Goal: Information Seeking & Learning: Learn about a topic

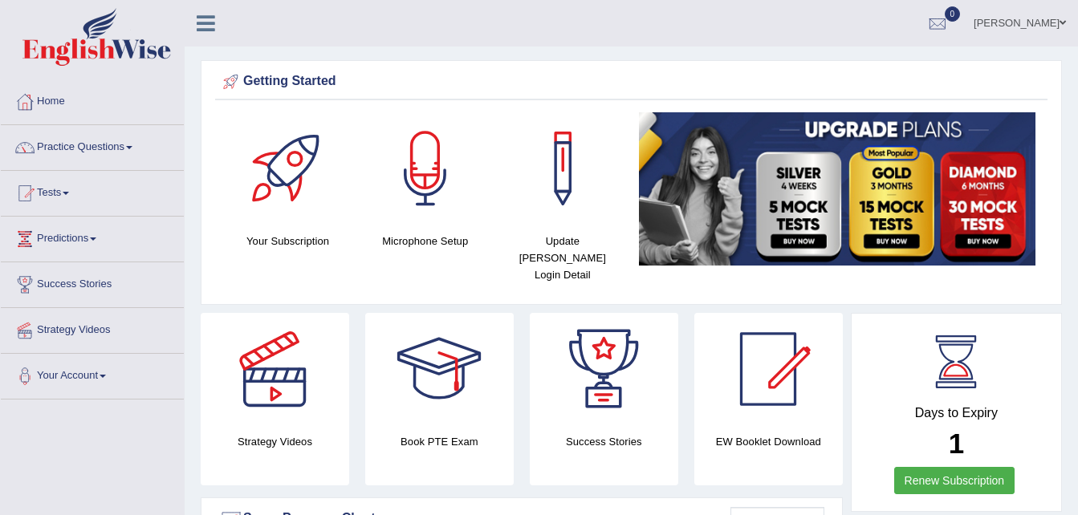
click at [119, 148] on link "Practice Questions" at bounding box center [92, 145] width 183 height 40
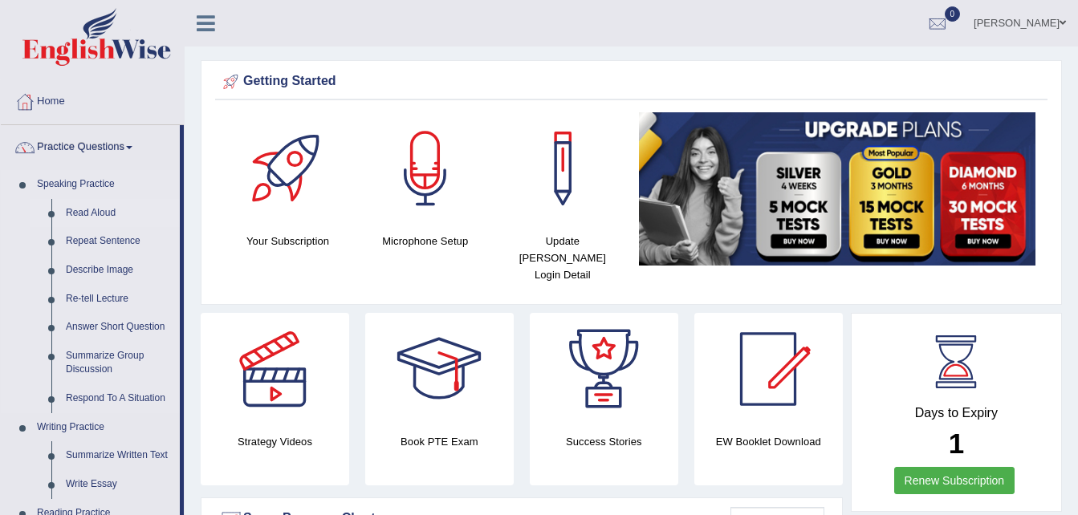
click at [89, 219] on link "Read Aloud" at bounding box center [119, 213] width 121 height 29
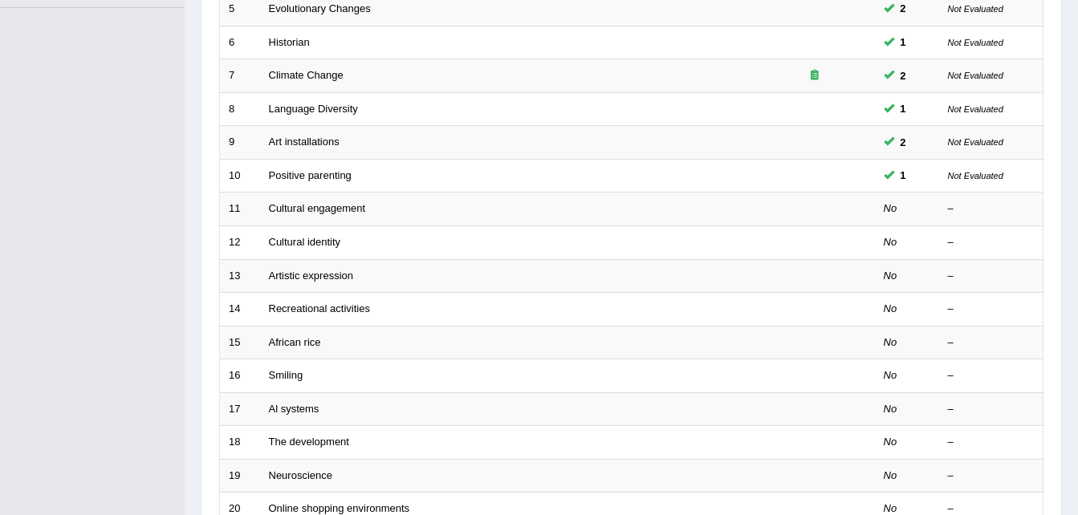
scroll to position [394, 0]
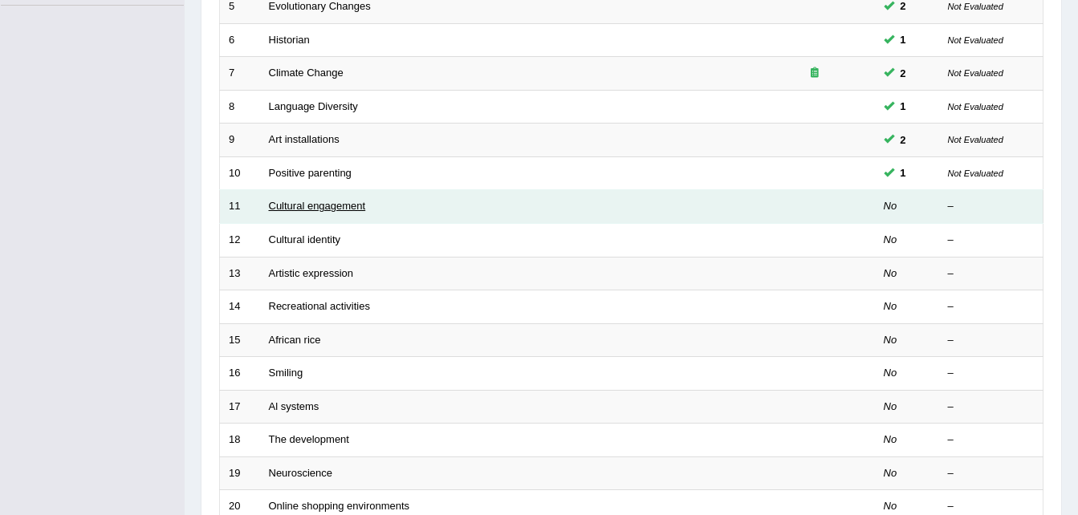
click at [290, 206] on link "Cultural engagement" at bounding box center [317, 206] width 97 height 12
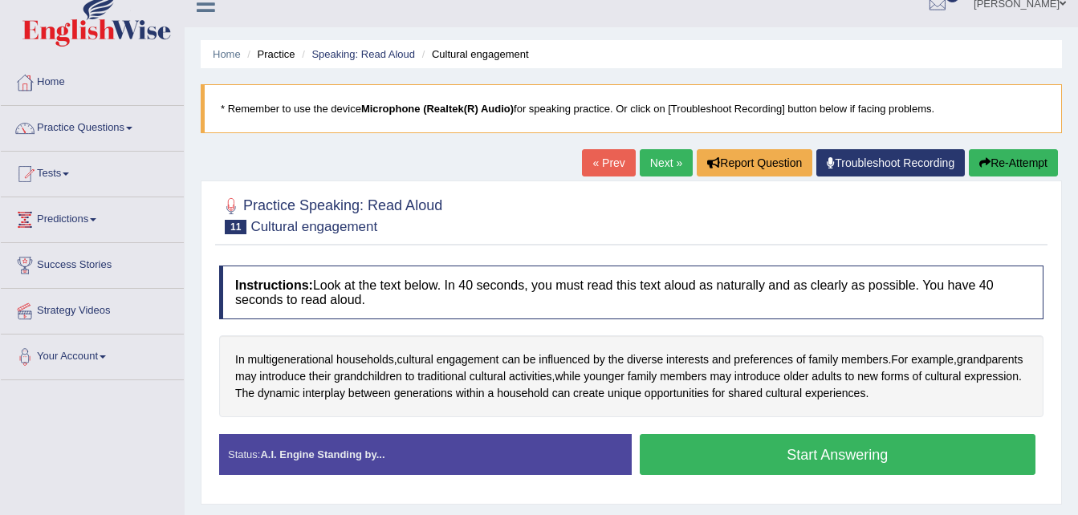
scroll to position [15, 0]
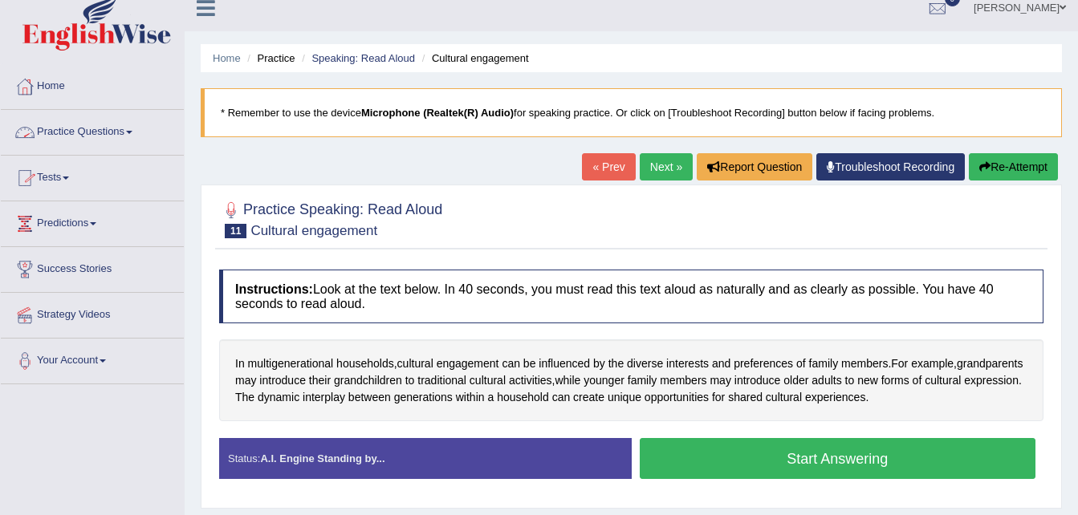
click at [97, 128] on link "Practice Questions" at bounding box center [92, 130] width 183 height 40
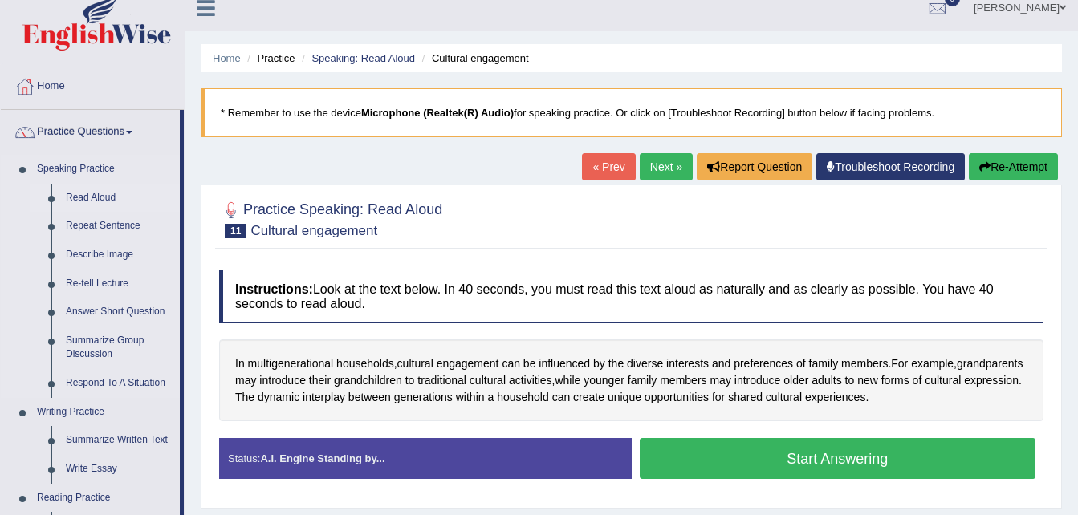
click at [83, 194] on link "Read Aloud" at bounding box center [119, 198] width 121 height 29
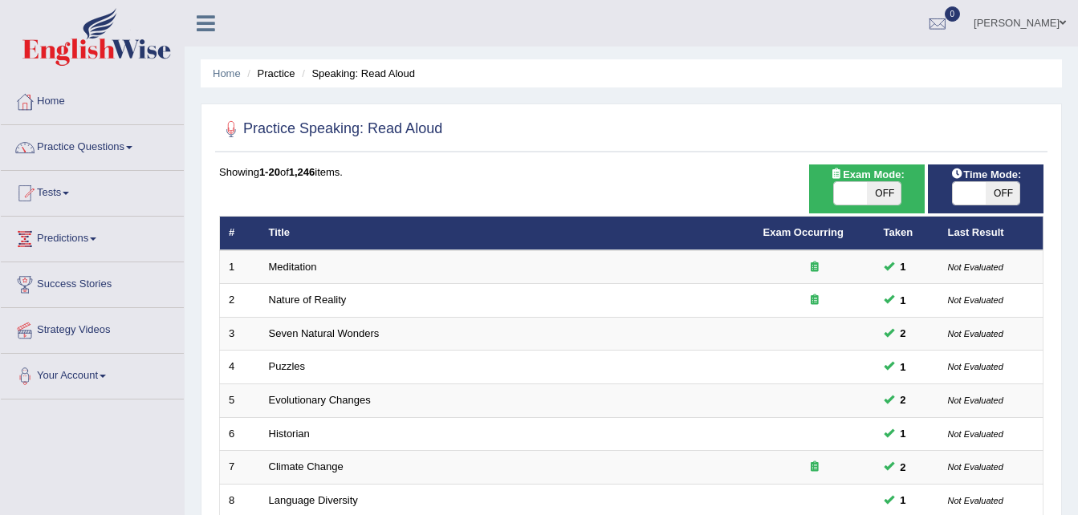
click at [863, 189] on span at bounding box center [851, 193] width 34 height 22
click at [998, 193] on span "OFF" at bounding box center [1003, 193] width 34 height 22
checkbox input "true"
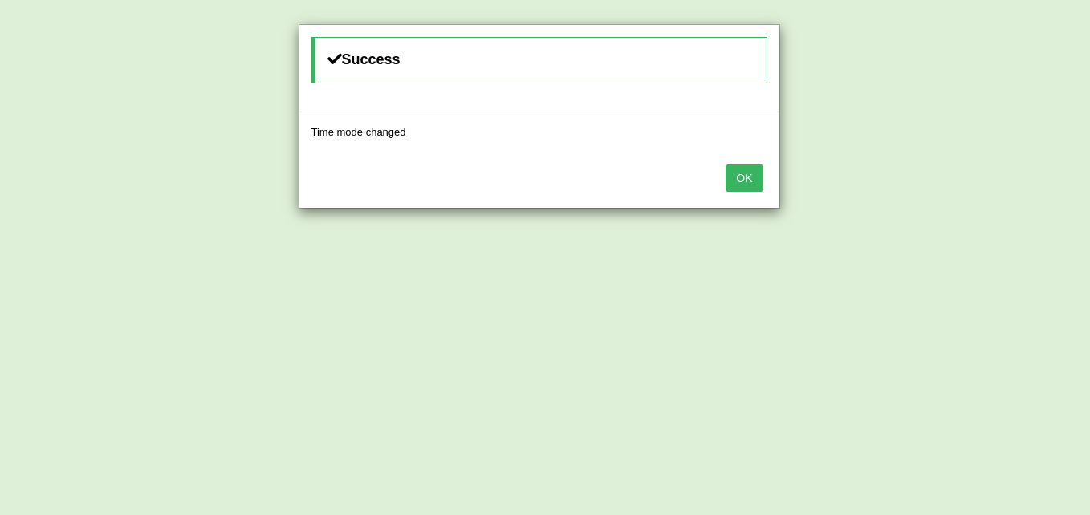
click at [867, 191] on div "Success Time mode changed OK" at bounding box center [545, 257] width 1090 height 515
click at [745, 179] on button "OK" at bounding box center [743, 178] width 37 height 27
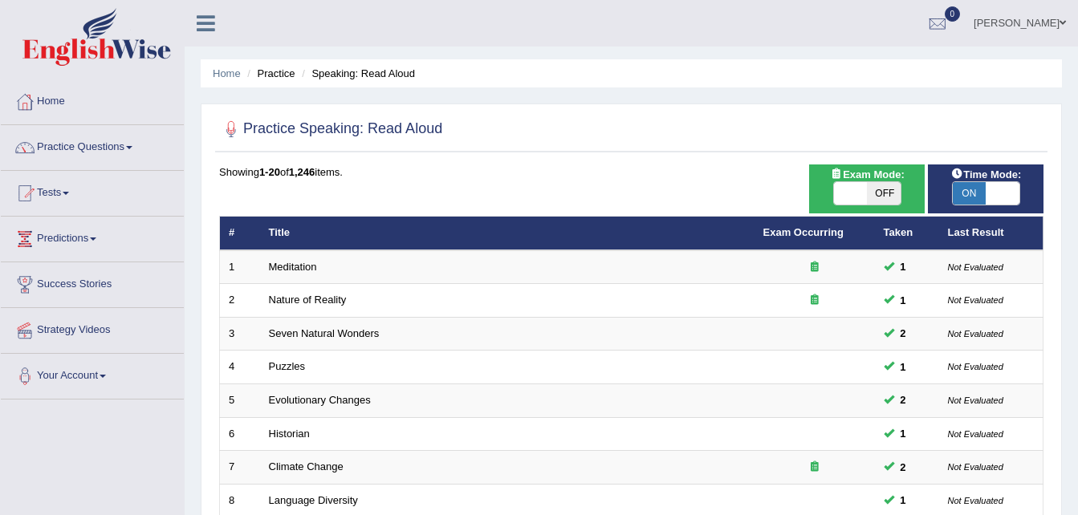
click at [882, 189] on span "OFF" at bounding box center [884, 193] width 34 height 22
checkbox input "true"
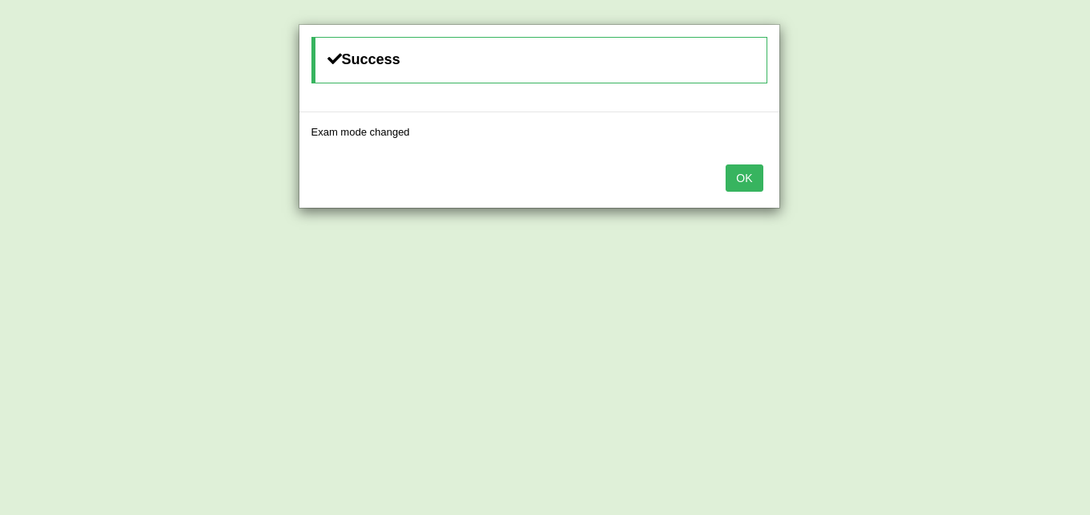
click at [739, 171] on button "OK" at bounding box center [743, 178] width 37 height 27
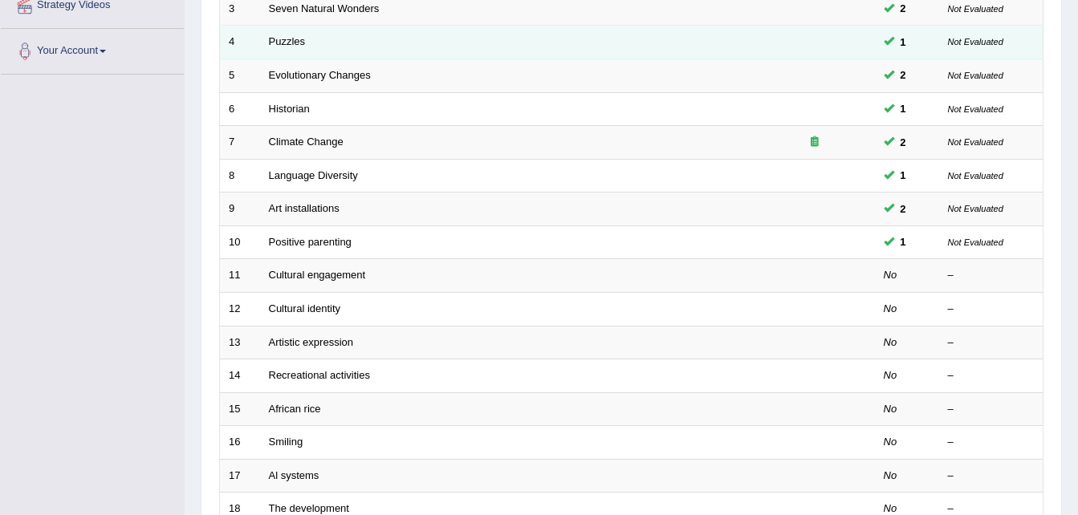
scroll to position [364, 0]
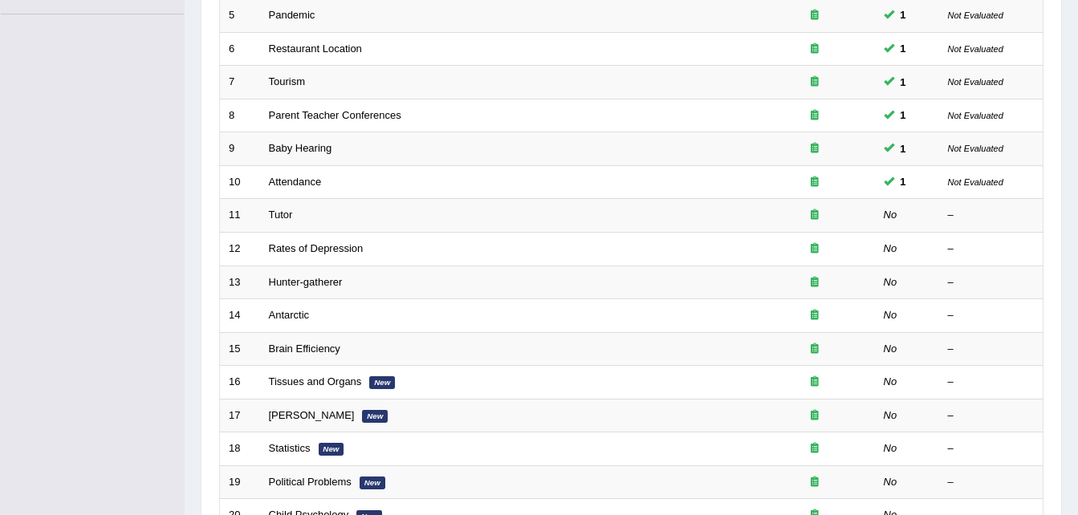
scroll to position [371, 0]
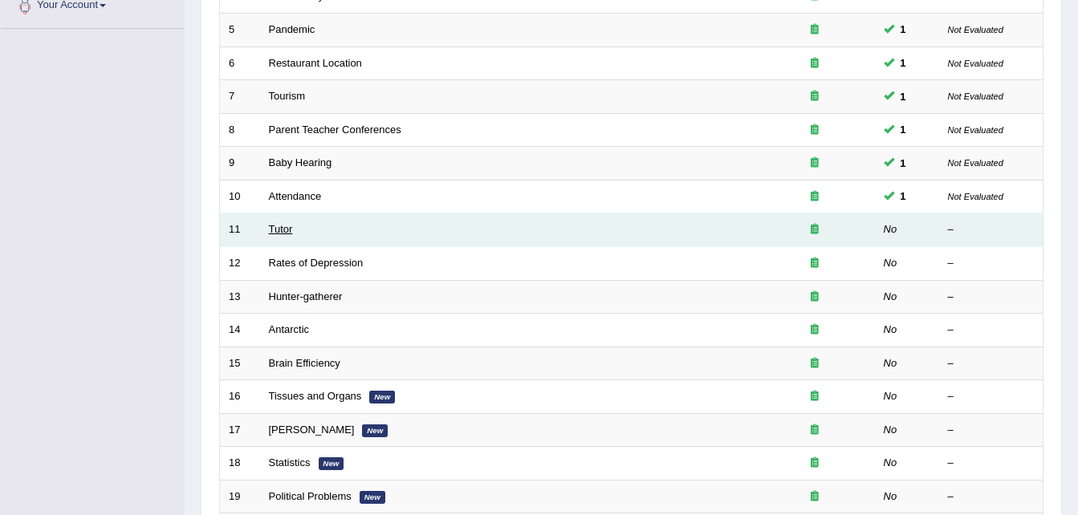
click at [280, 231] on link "Tutor" at bounding box center [281, 229] width 24 height 12
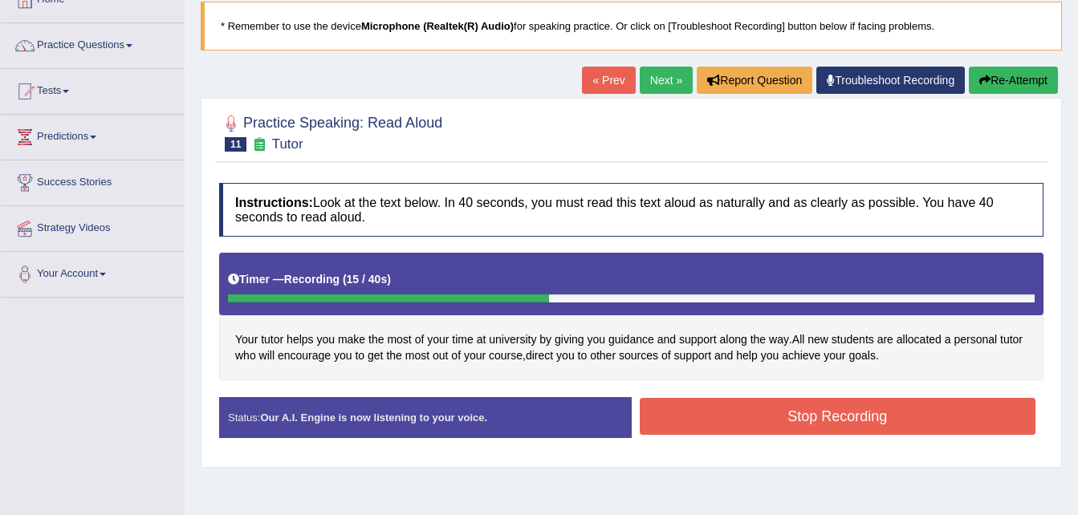
click at [934, 413] on button "Stop Recording" at bounding box center [838, 416] width 396 height 37
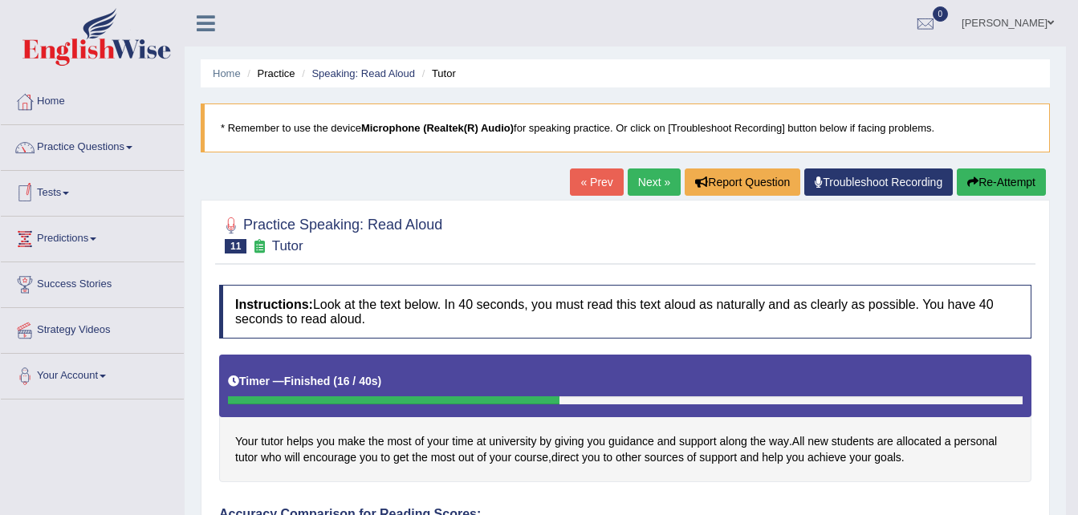
click at [48, 190] on link "Tests" at bounding box center [92, 191] width 183 height 40
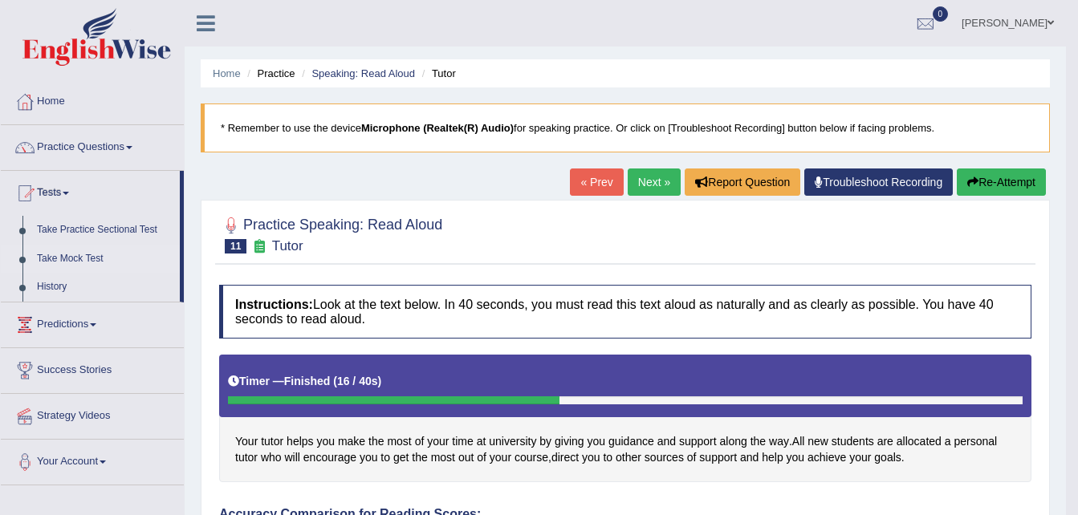
click at [73, 256] on link "Take Mock Test" at bounding box center [105, 259] width 150 height 29
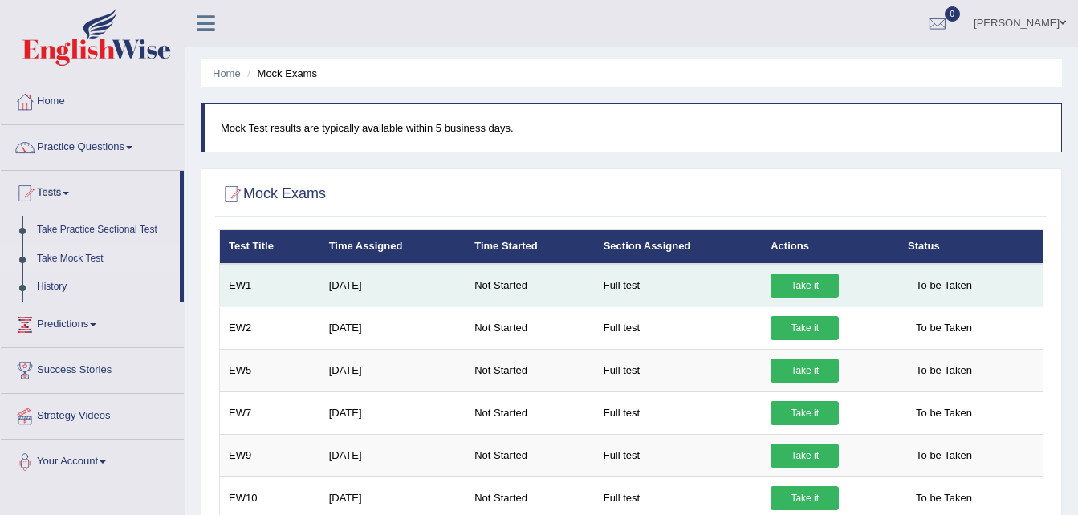
click at [800, 283] on link "Take it" at bounding box center [804, 286] width 68 height 24
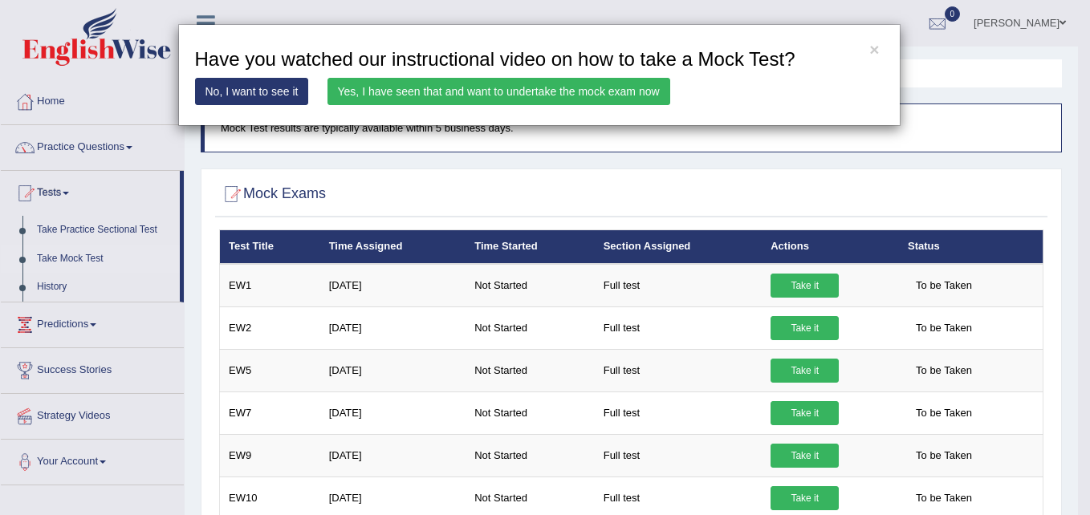
click at [620, 91] on link "Yes, I have seen that and want to undertake the mock exam now" at bounding box center [498, 91] width 343 height 27
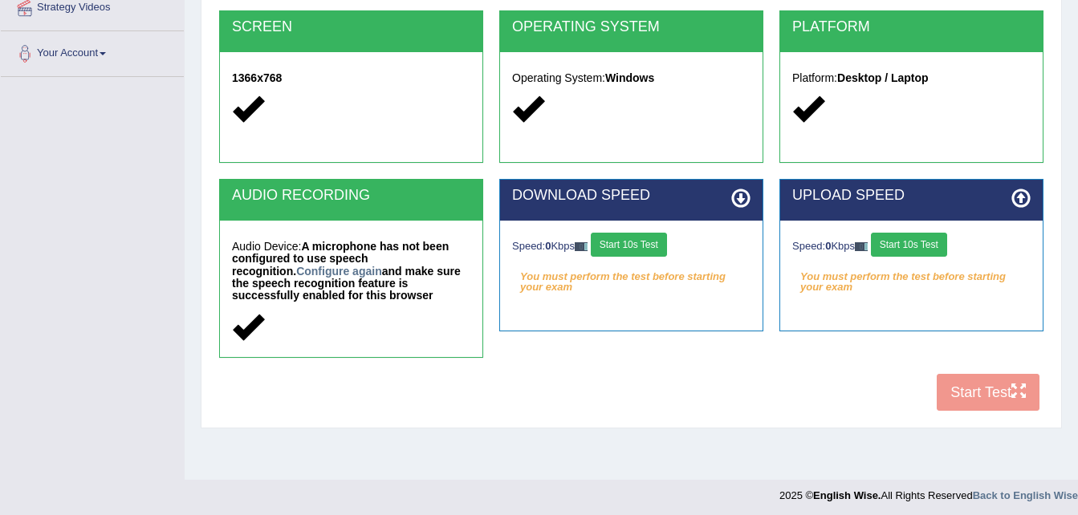
scroll to position [327, 0]
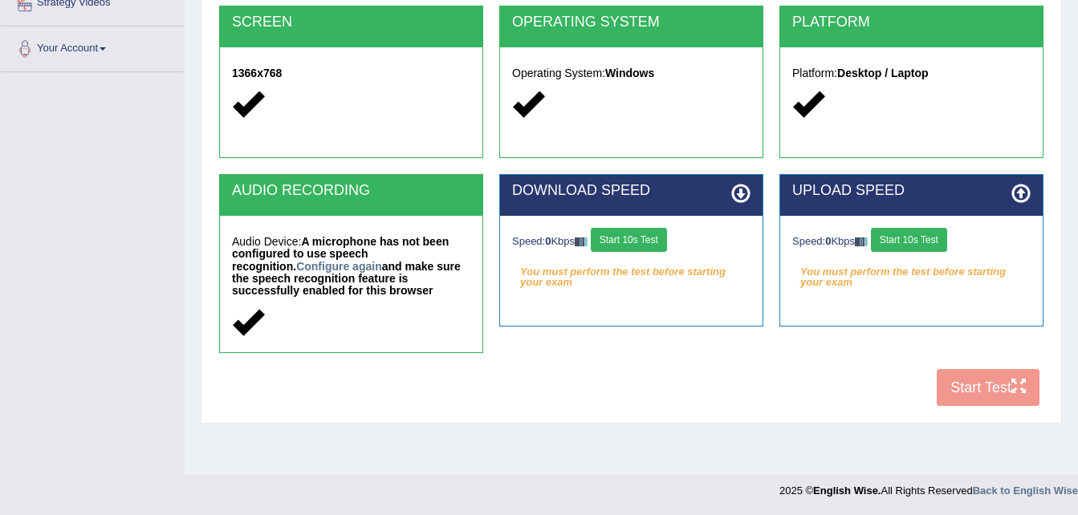
click at [644, 235] on button "Start 10s Test" at bounding box center [629, 240] width 76 height 24
click at [911, 239] on button "Start 10s Test" at bounding box center [909, 240] width 76 height 24
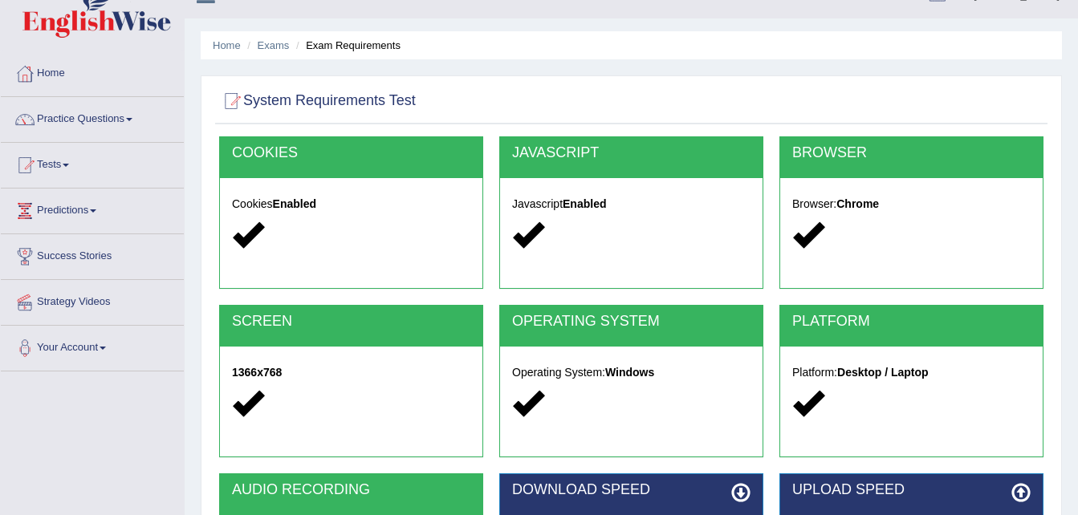
scroll to position [25, 0]
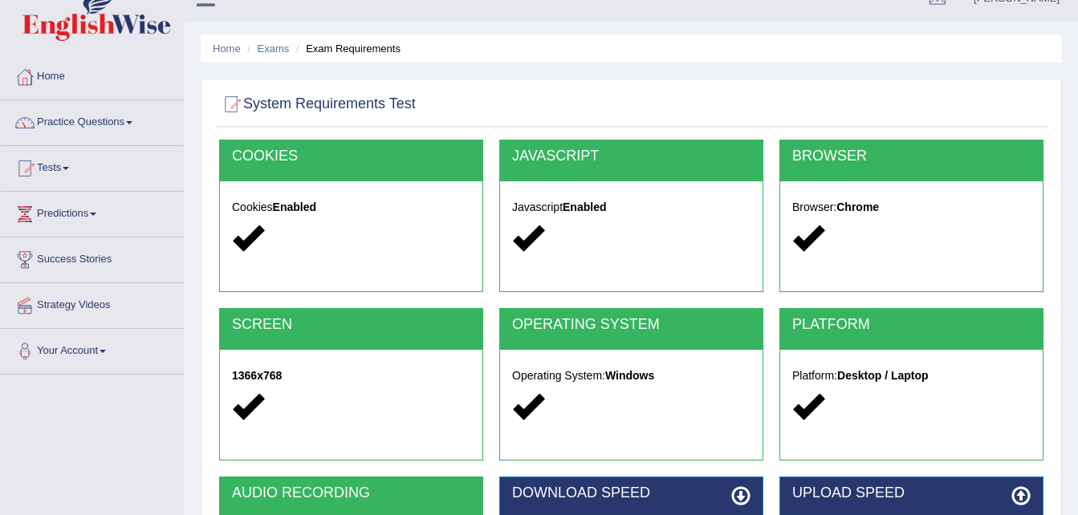
click at [378, 235] on div at bounding box center [351, 238] width 238 height 35
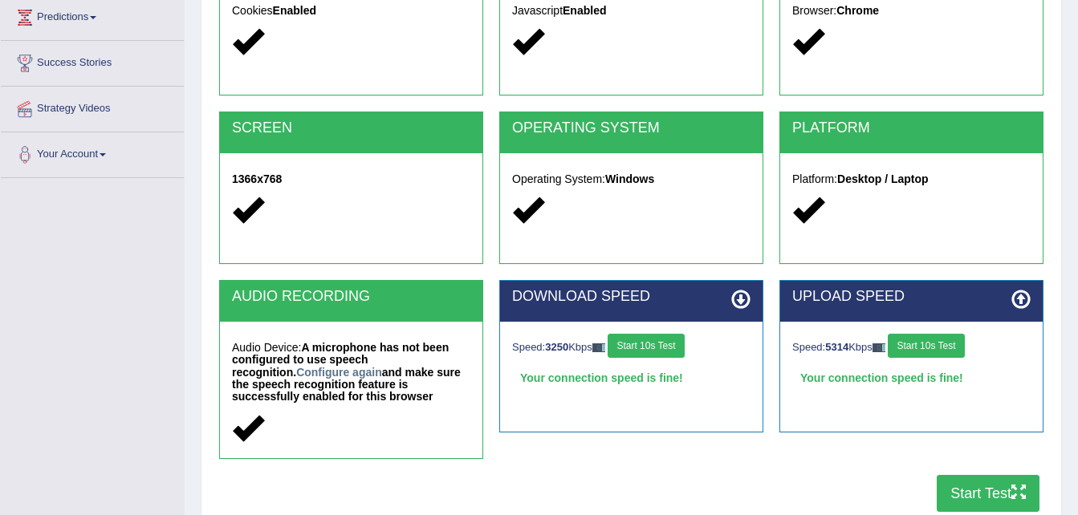
scroll to position [327, 0]
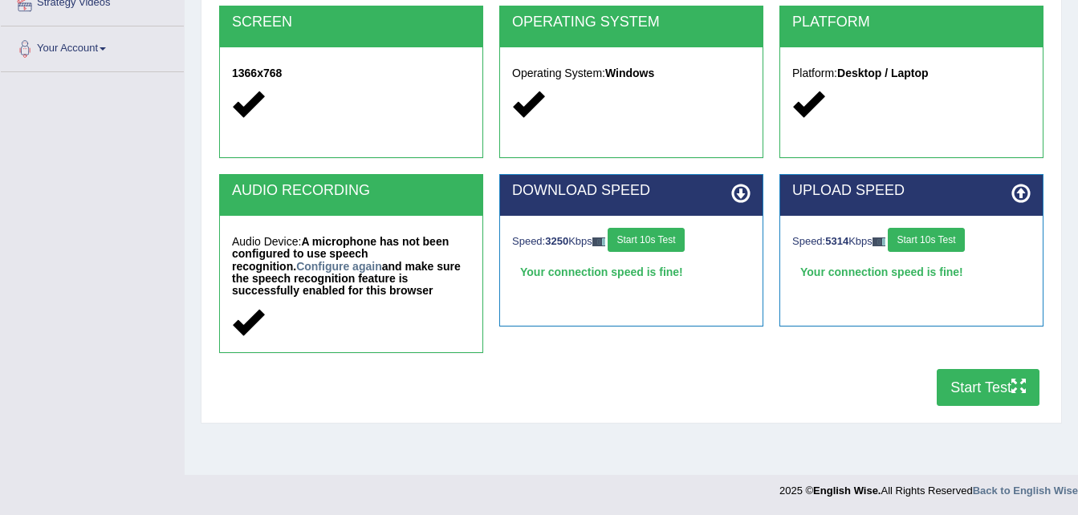
click at [993, 392] on button "Start Test" at bounding box center [988, 387] width 103 height 37
